Goal: Task Accomplishment & Management: Use online tool/utility

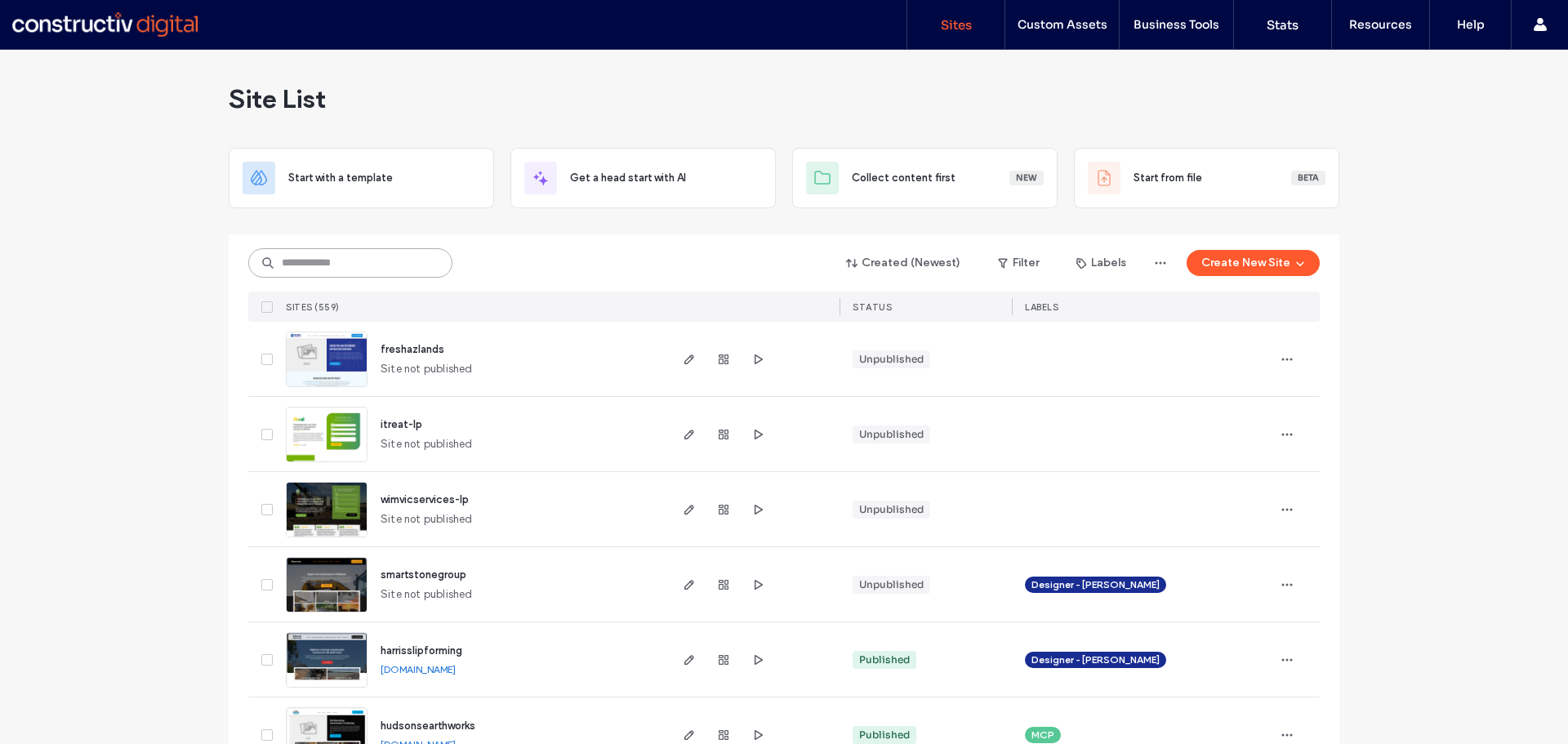
click at [292, 272] on input at bounding box center [350, 262] width 204 height 29
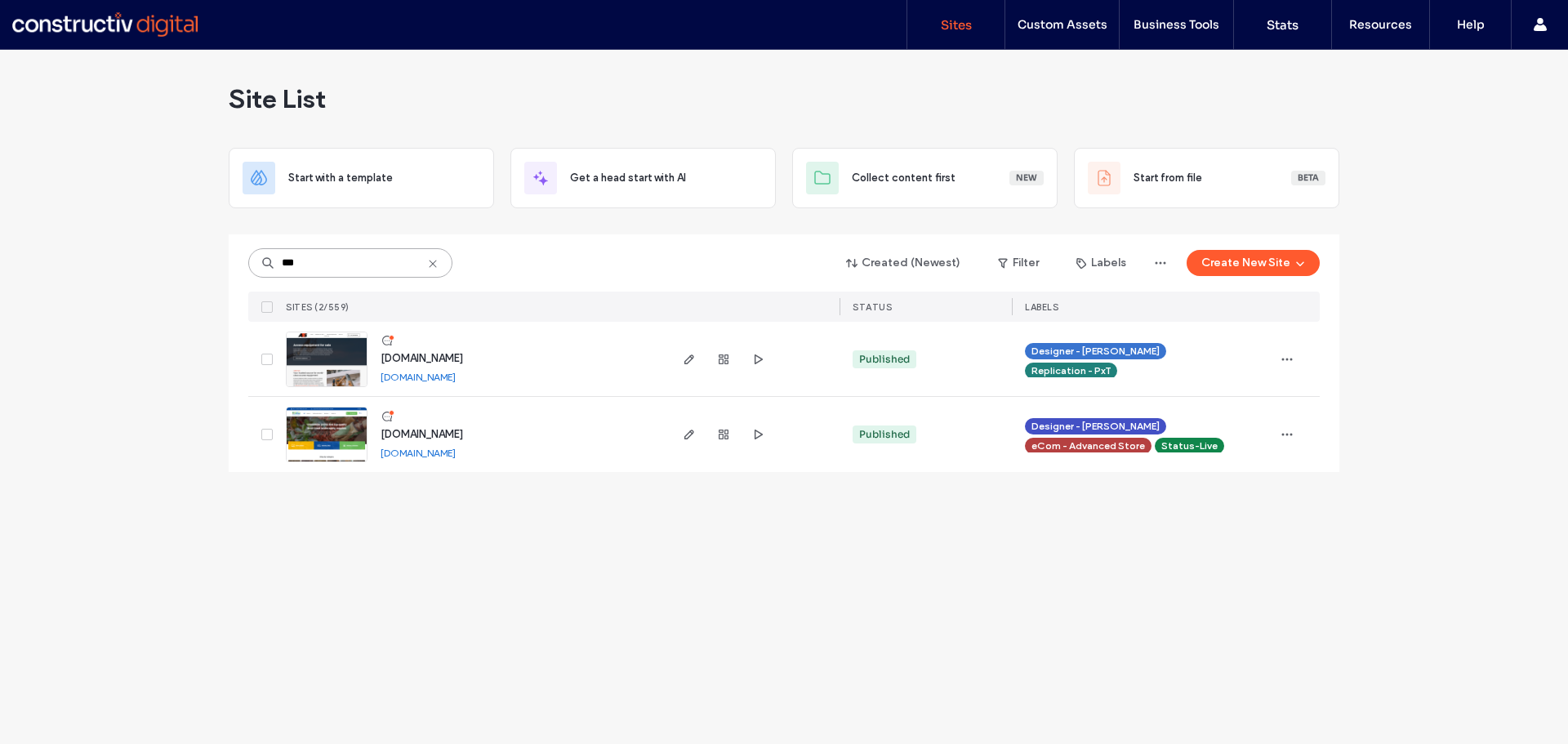
type input "***"
click at [463, 432] on span "[DOMAIN_NAME]" at bounding box center [422, 434] width 83 height 12
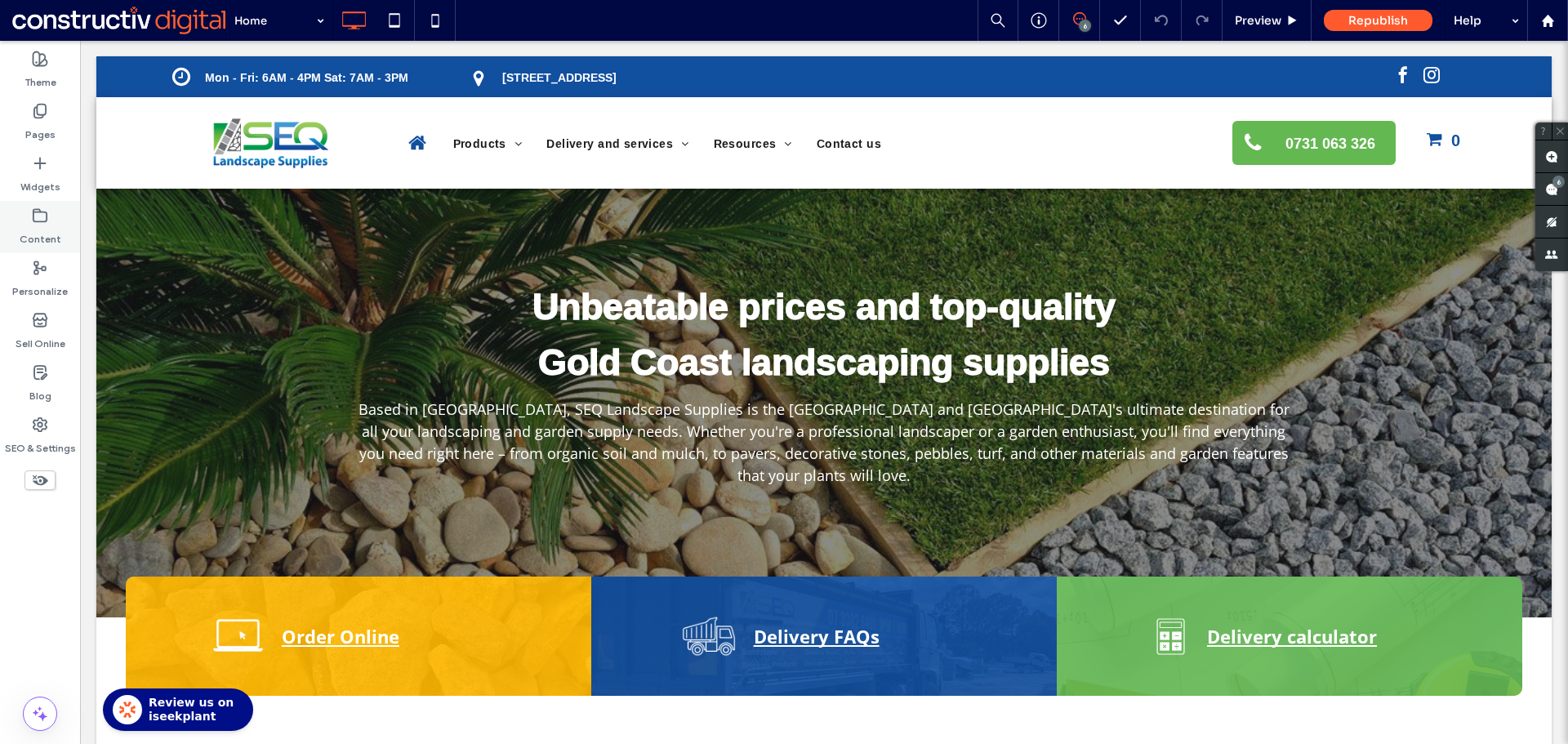
click at [37, 230] on label "Content" at bounding box center [40, 235] width 41 height 23
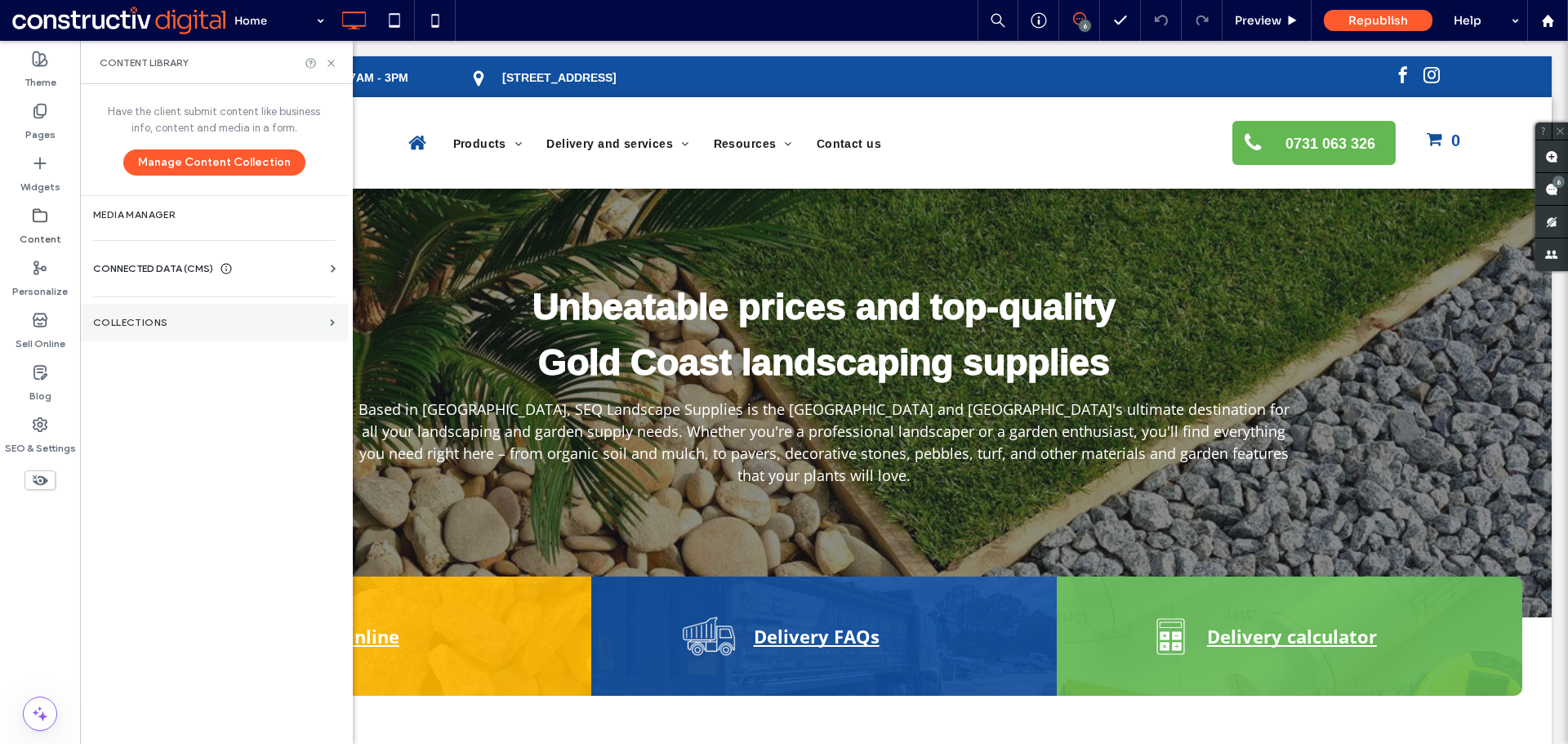
click at [160, 309] on section "Collections" at bounding box center [213, 323] width 268 height 38
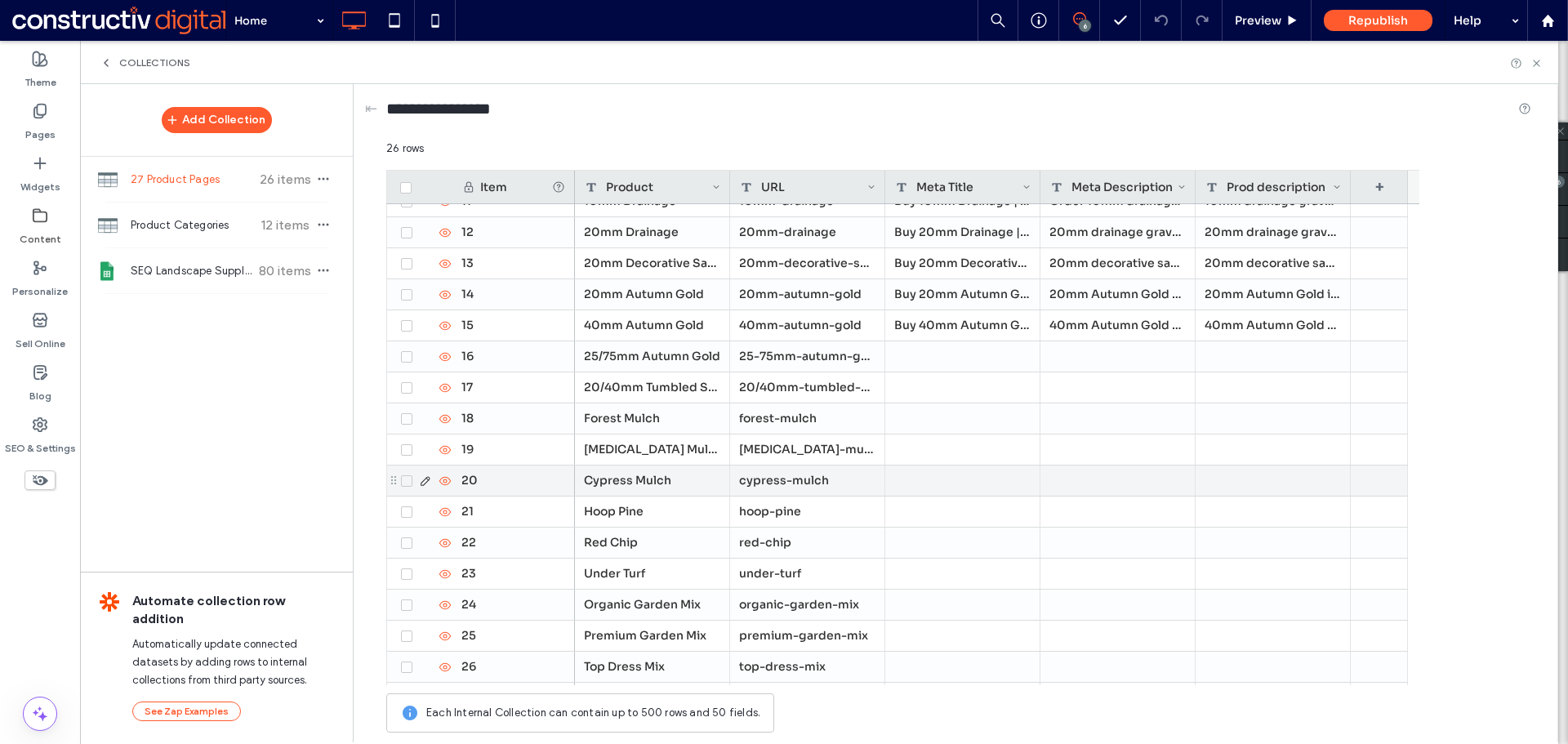
scroll to position [357, 0]
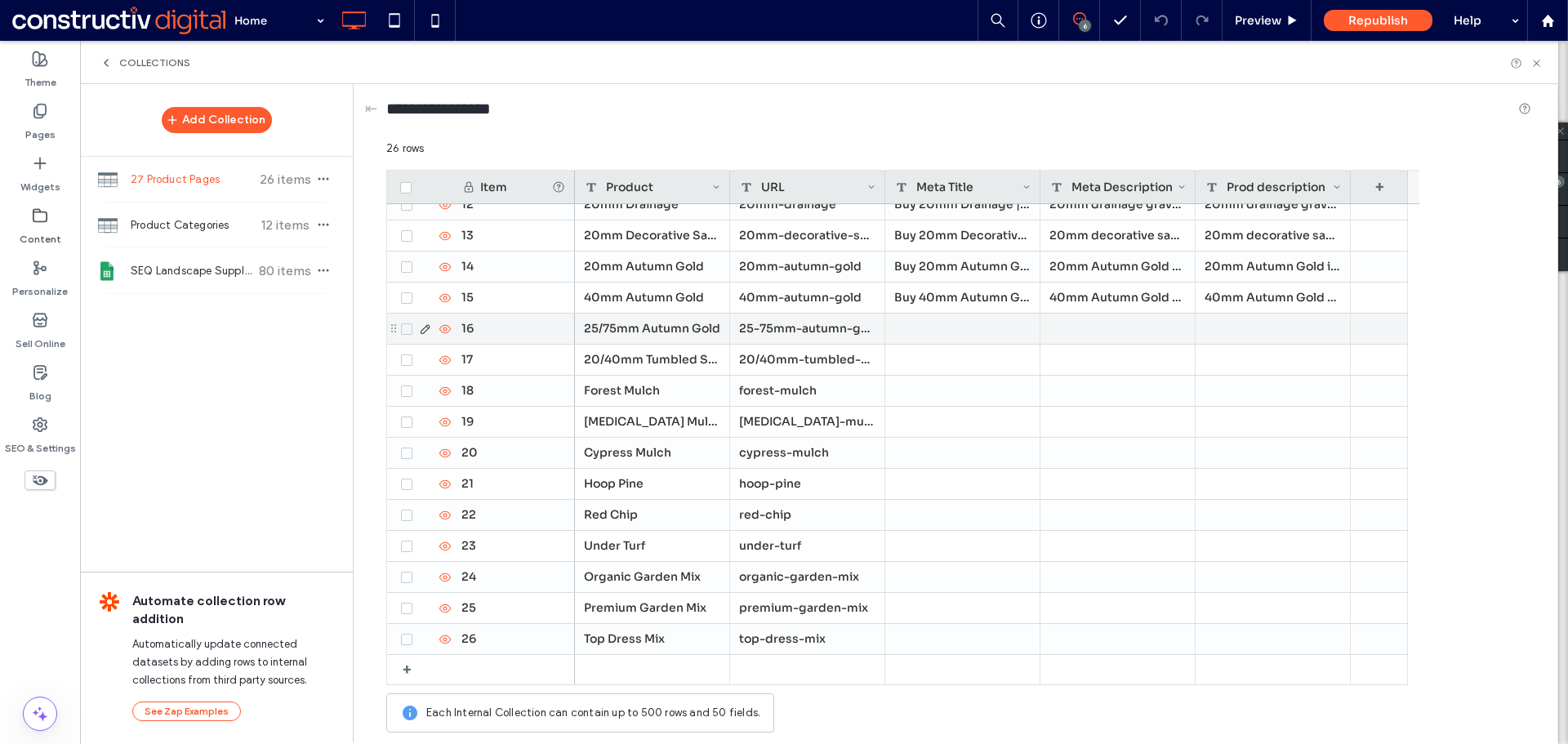
click at [943, 335] on div at bounding box center [963, 329] width 155 height 30
click at [1070, 321] on div at bounding box center [1118, 329] width 155 height 30
click at [1256, 330] on div at bounding box center [1273, 329] width 155 height 30
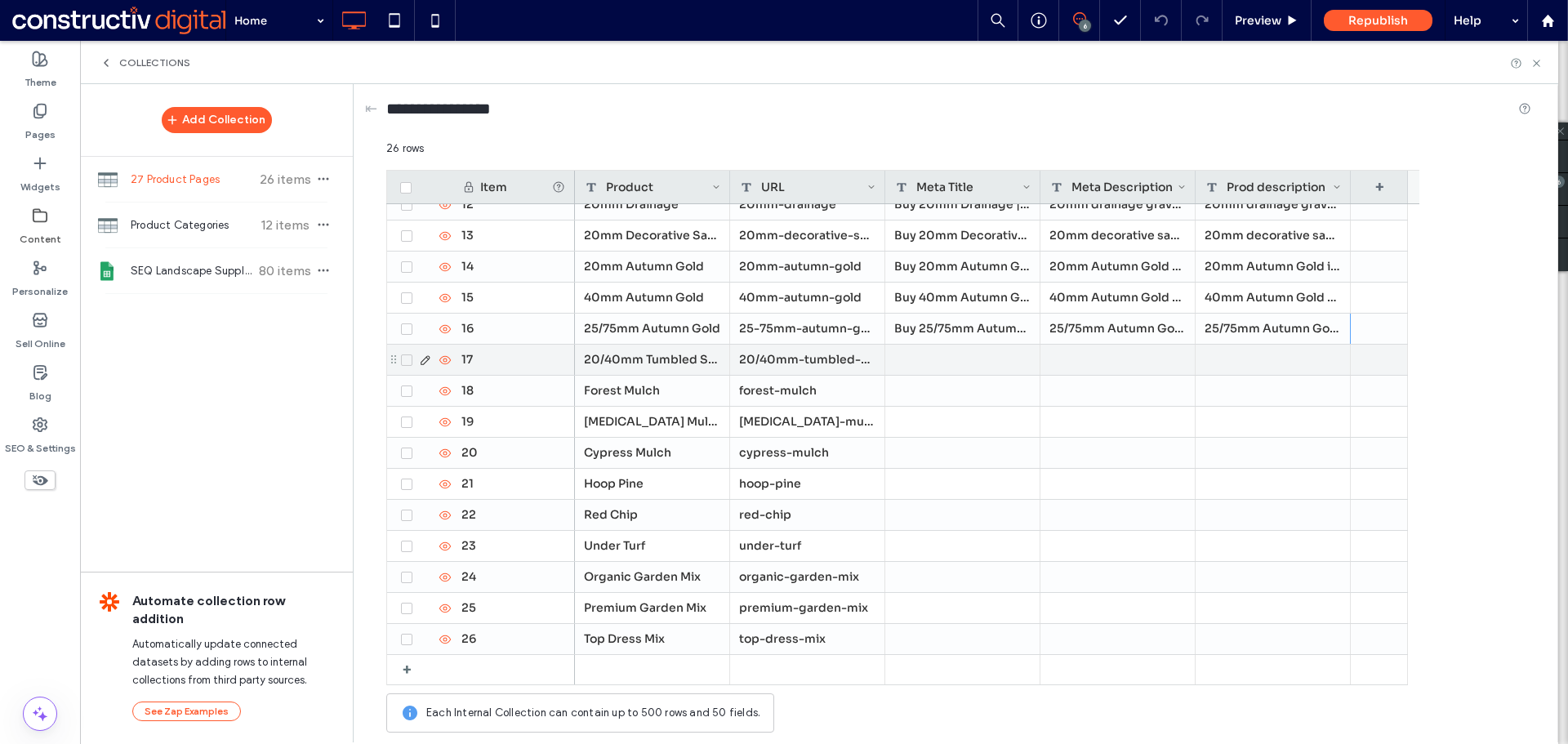
click at [924, 357] on div at bounding box center [963, 360] width 155 height 30
click at [1090, 374] on div at bounding box center [1118, 360] width 155 height 30
click at [1257, 367] on div at bounding box center [1273, 360] width 155 height 30
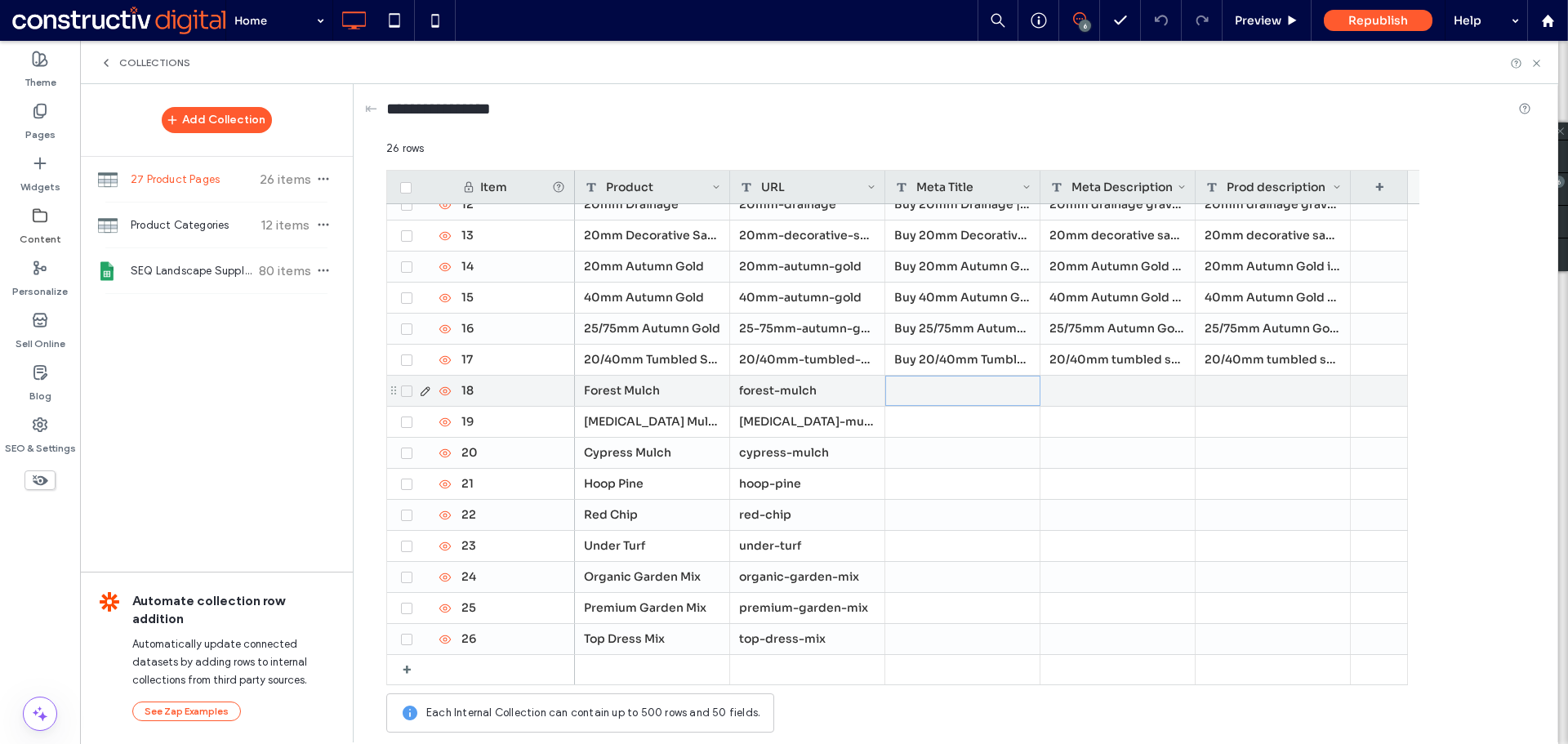
click at [938, 388] on div at bounding box center [963, 391] width 155 height 30
click at [1079, 388] on div at bounding box center [1118, 391] width 155 height 30
click at [1272, 391] on div at bounding box center [1273, 391] width 155 height 30
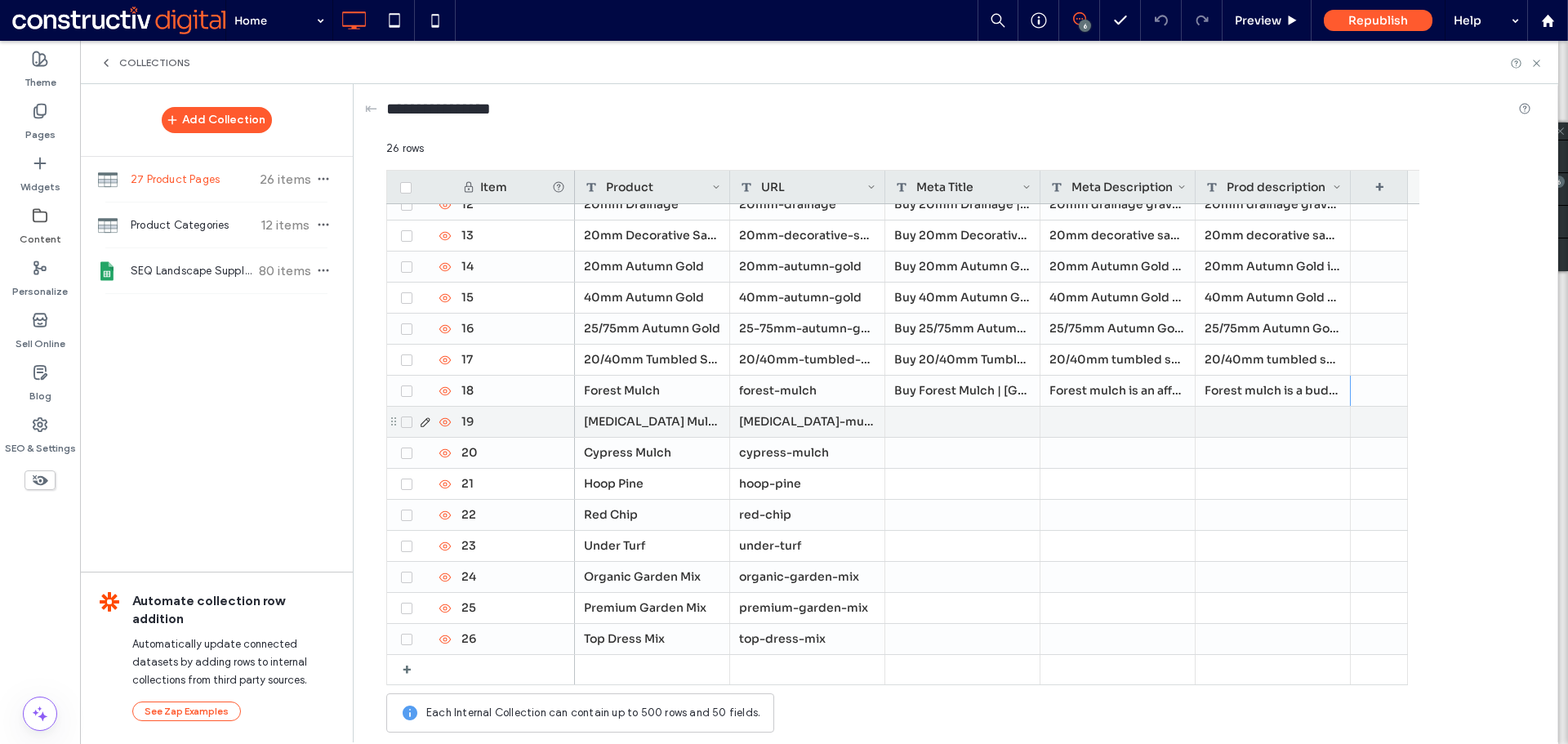
click at [957, 433] on div at bounding box center [963, 422] width 155 height 30
click at [923, 413] on div at bounding box center [963, 422] width 155 height 30
click at [1092, 418] on div at bounding box center [1118, 422] width 155 height 30
click at [1275, 422] on div at bounding box center [1273, 422] width 155 height 30
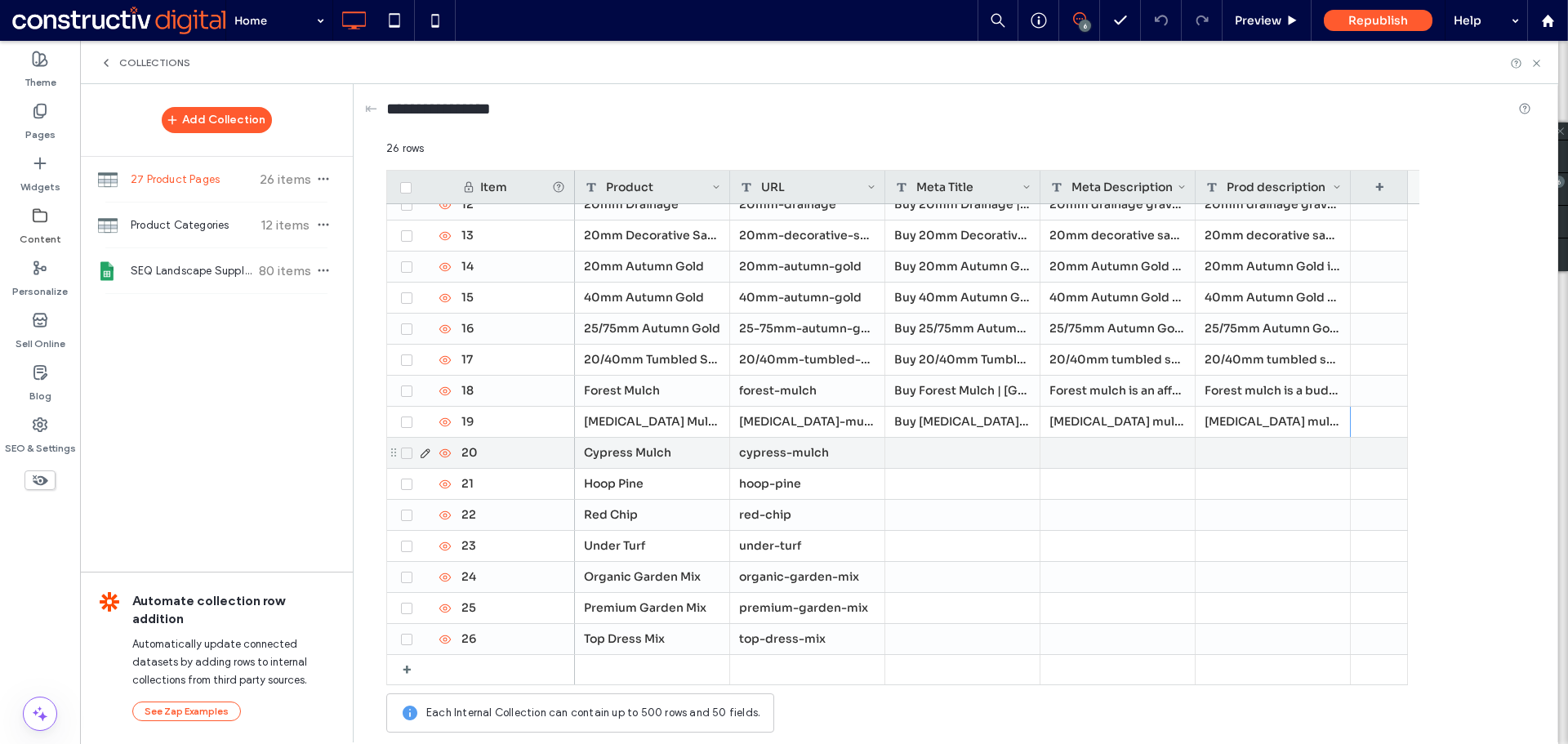
click at [923, 450] on div at bounding box center [963, 453] width 155 height 30
click at [1104, 460] on div at bounding box center [1118, 453] width 155 height 30
click at [1231, 445] on div at bounding box center [1273, 453] width 155 height 30
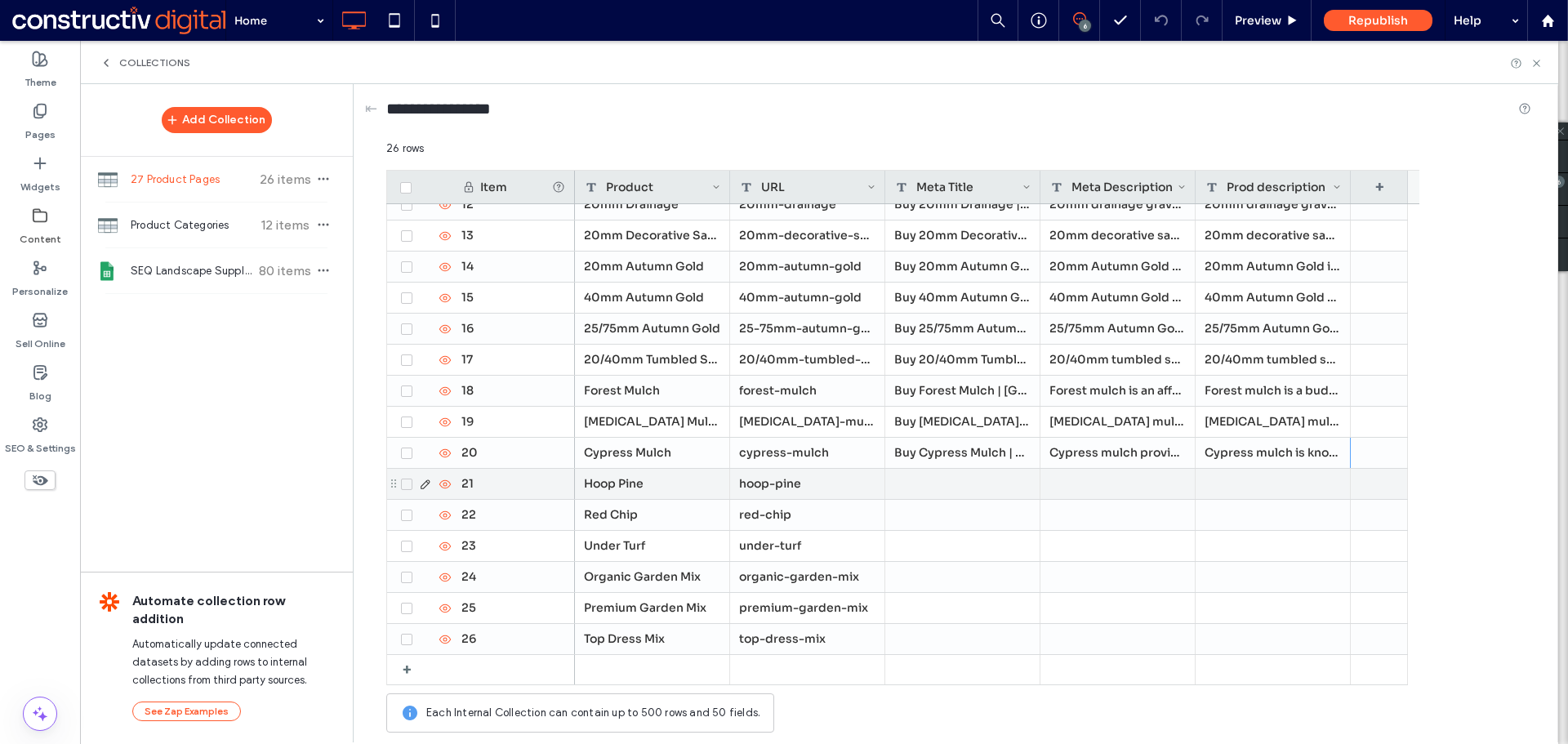
click at [938, 490] on div at bounding box center [963, 484] width 155 height 30
click at [1141, 484] on div at bounding box center [1118, 484] width 155 height 30
click at [1236, 494] on div at bounding box center [1273, 484] width 155 height 30
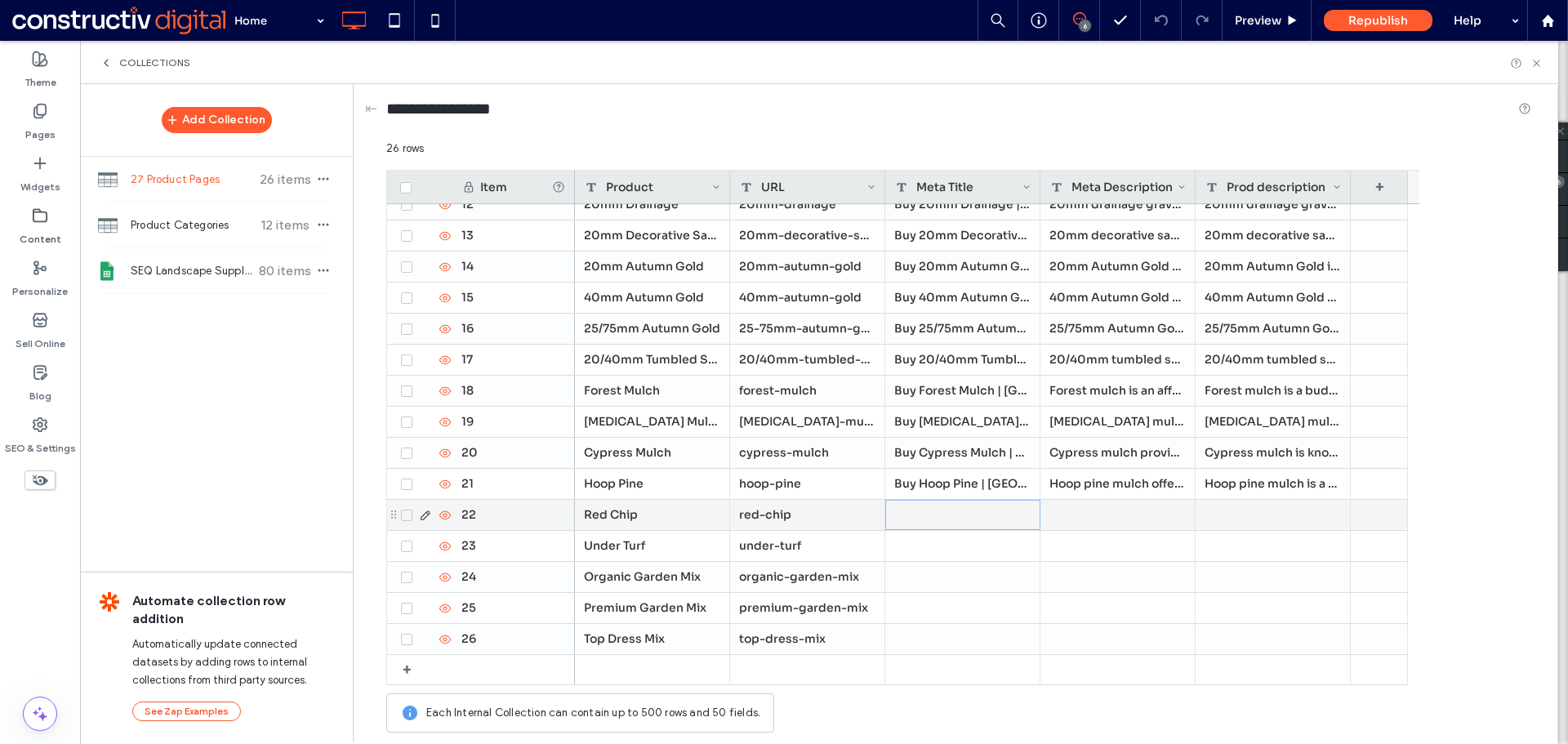
click at [993, 518] on div at bounding box center [963, 515] width 155 height 30
click at [1131, 520] on div at bounding box center [1118, 515] width 155 height 30
click at [1246, 515] on div at bounding box center [1273, 515] width 155 height 30
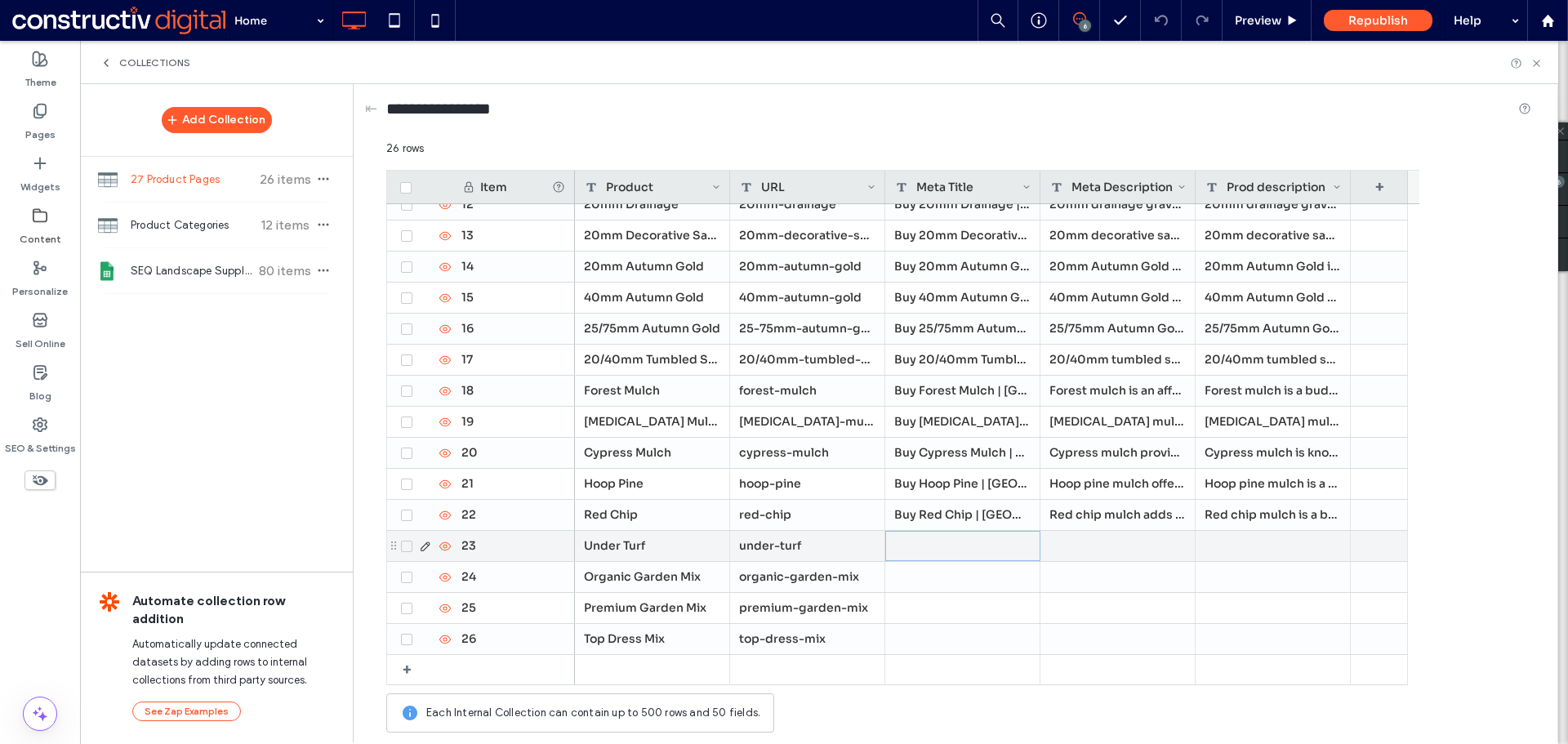
click at [924, 551] on div at bounding box center [963, 546] width 155 height 30
click at [1085, 548] on div at bounding box center [1118, 546] width 155 height 30
click at [1281, 546] on div at bounding box center [1273, 546] width 155 height 30
click at [916, 583] on div at bounding box center [963, 578] width 155 height 30
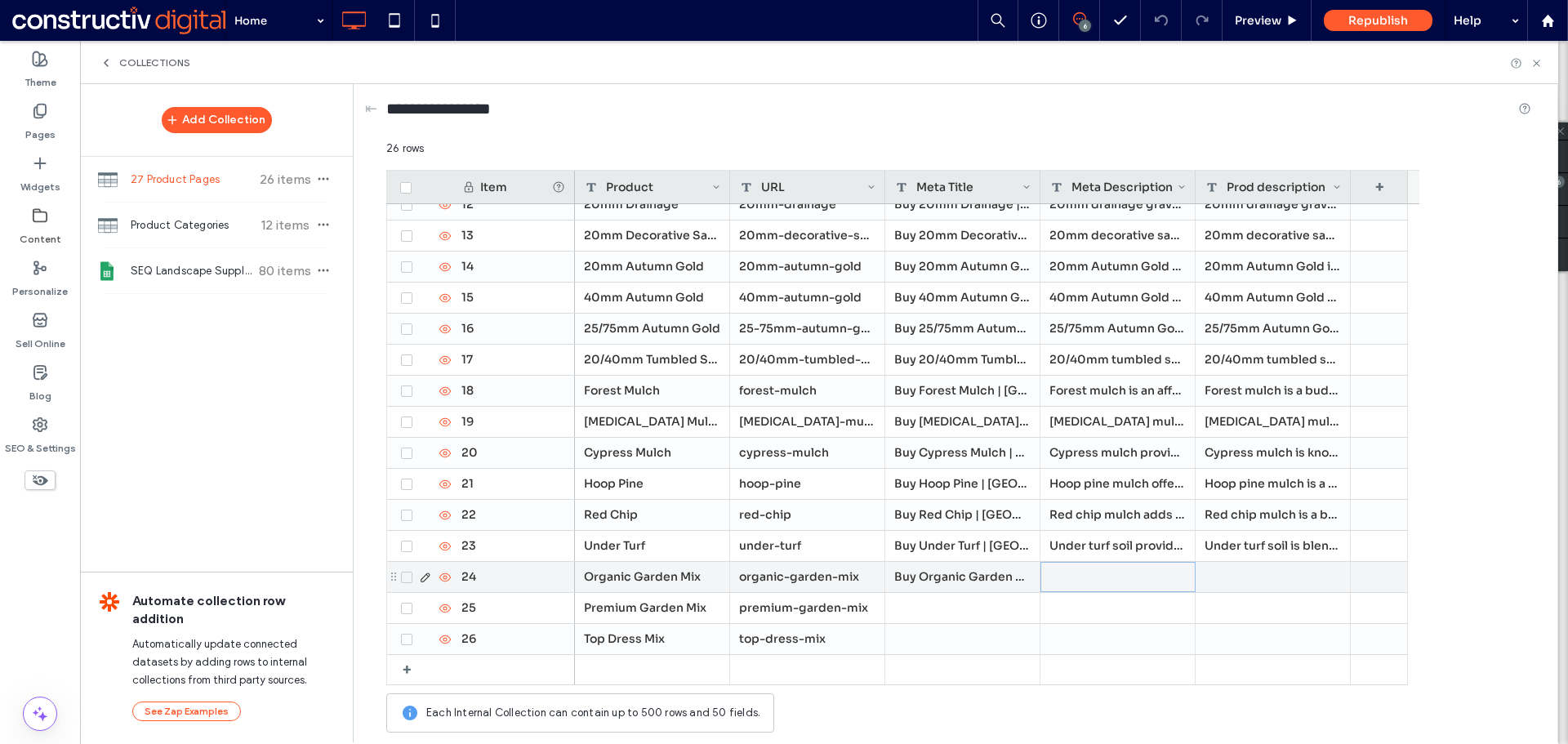
click at [1058, 576] on div at bounding box center [1118, 578] width 155 height 30
click at [1259, 588] on div at bounding box center [1273, 578] width 155 height 30
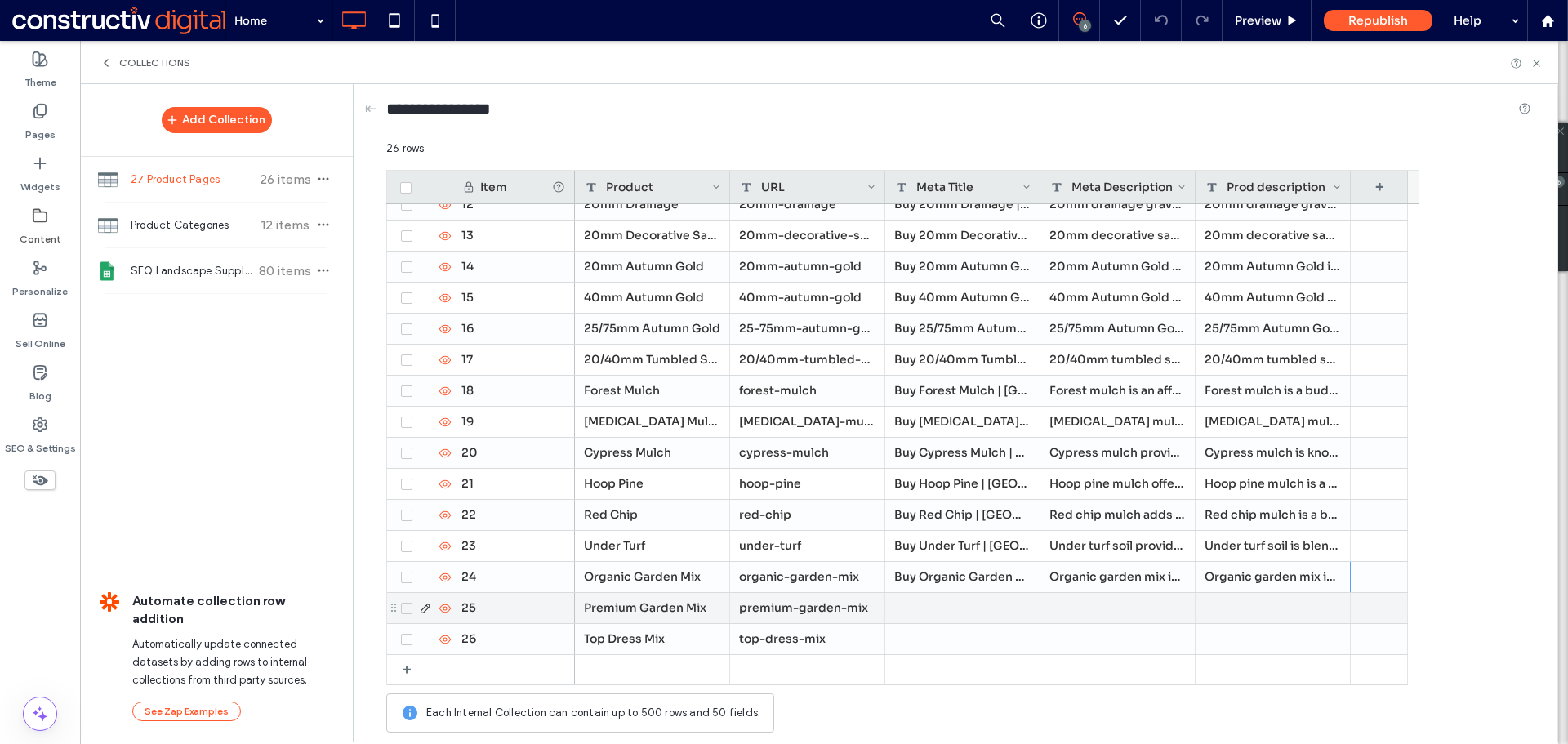
click at [921, 612] on div at bounding box center [963, 609] width 155 height 30
click at [1065, 609] on div at bounding box center [1118, 609] width 155 height 30
click at [1259, 619] on div at bounding box center [1273, 609] width 155 height 30
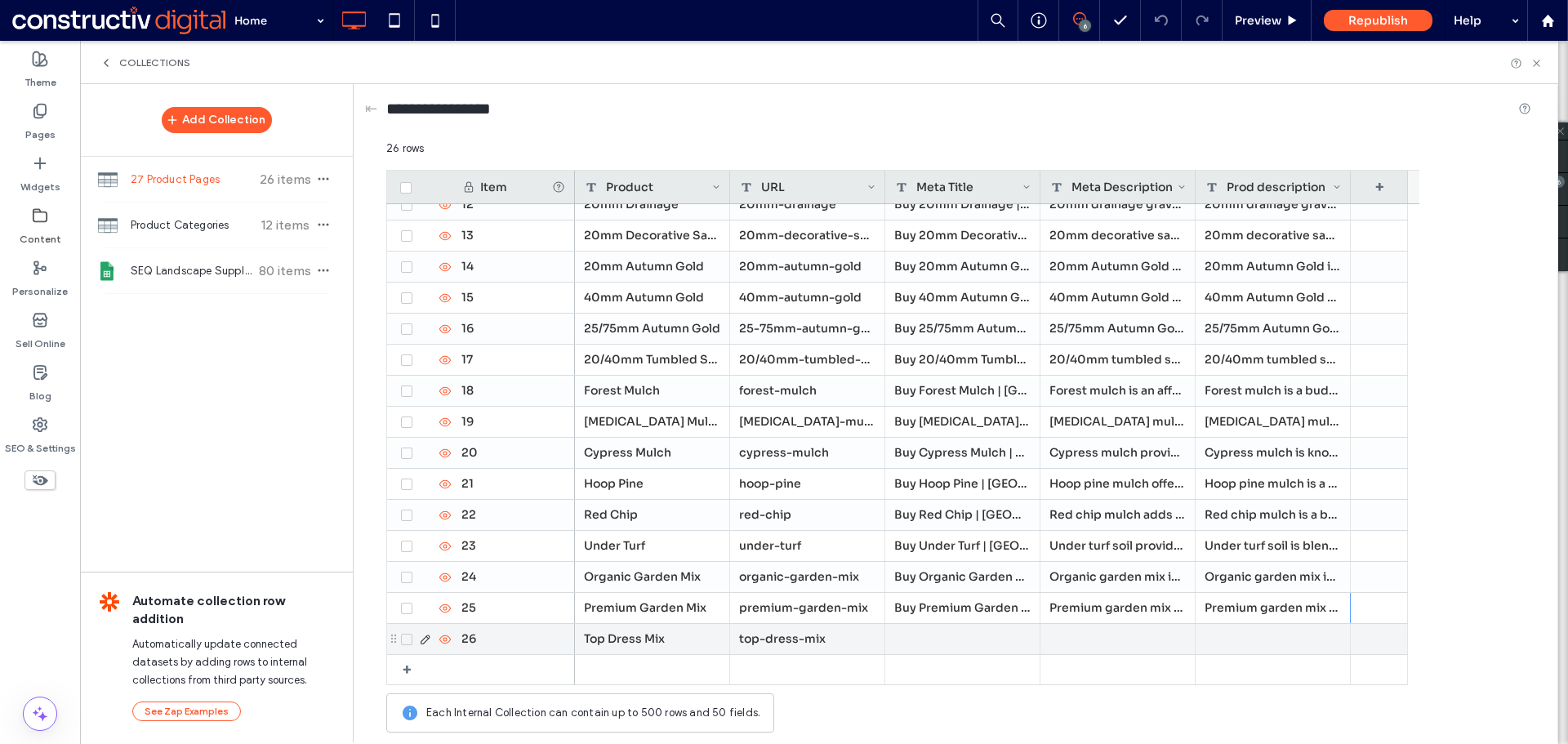
click at [917, 643] on div at bounding box center [963, 640] width 155 height 30
click at [1147, 631] on div at bounding box center [1118, 640] width 155 height 30
click at [1294, 637] on div at bounding box center [1273, 640] width 155 height 30
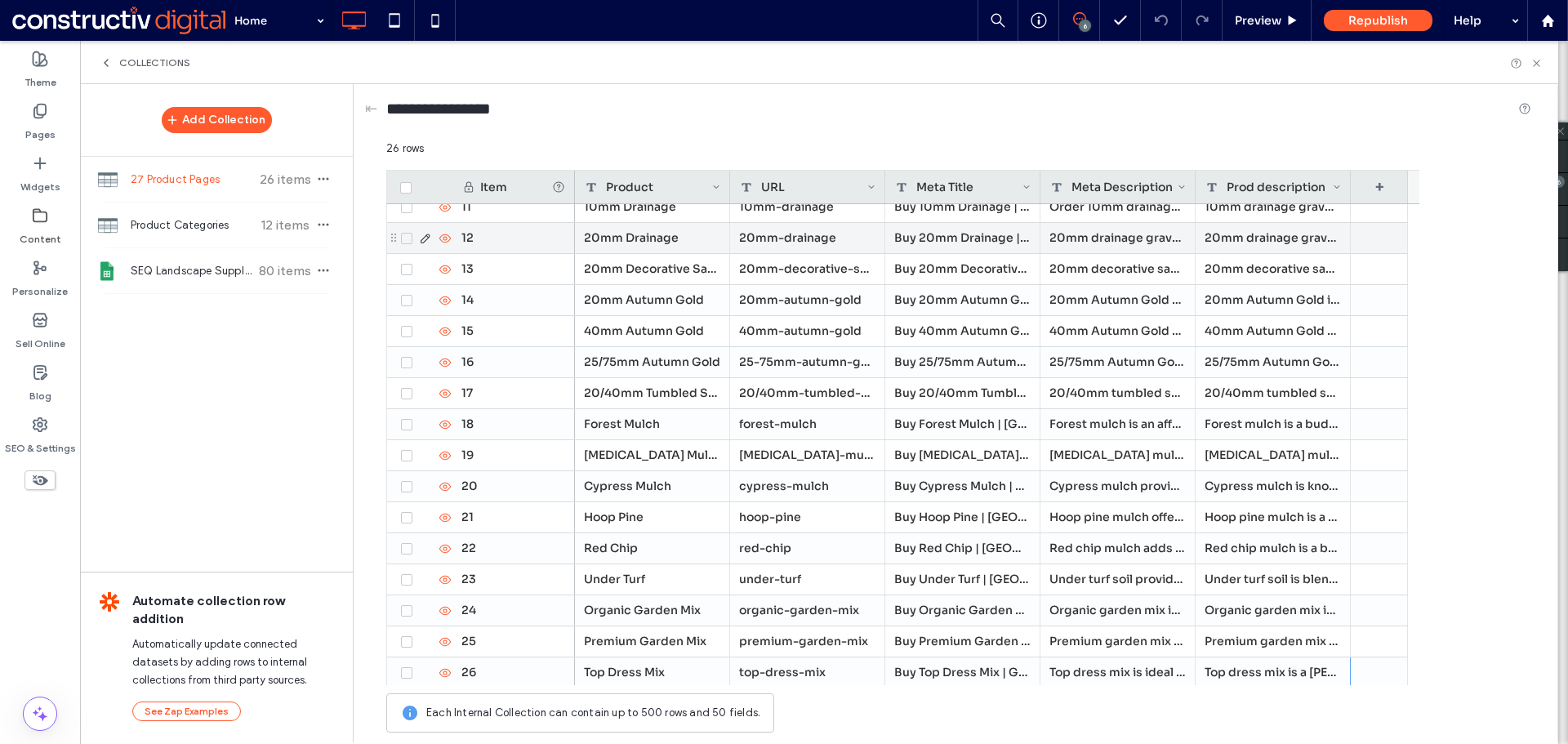
scroll to position [357, 0]
